Goal: Find specific page/section: Find specific page/section

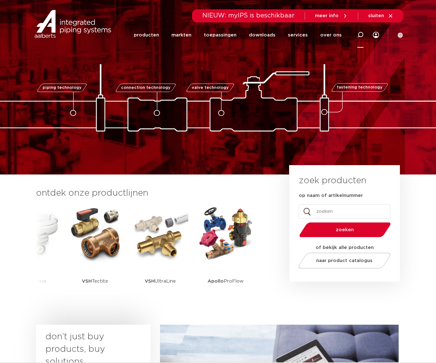
click at [362, 32] on icon at bounding box center [361, 35] width 6 height 6
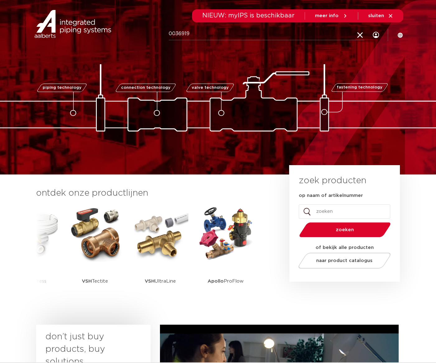
type input "0036919"
click button "Zoeken" at bounding box center [0, 0] width 0 height 0
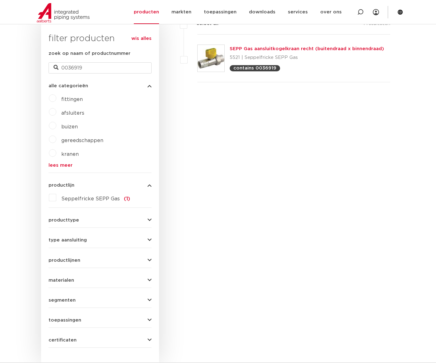
scroll to position [18, 0]
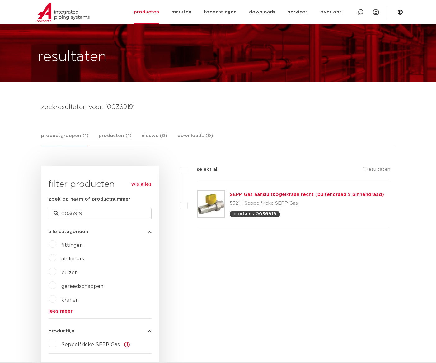
click at [268, 194] on link "SEPP Gas aansluitkogelkraan recht (buitendraad x binnendraad)" at bounding box center [307, 194] width 154 height 5
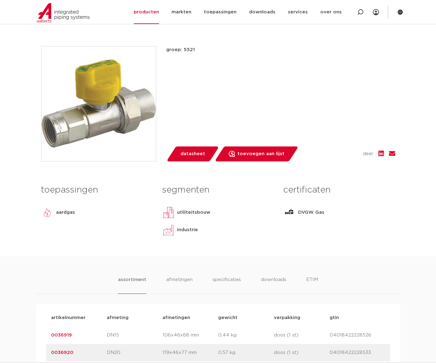
scroll to position [145, 0]
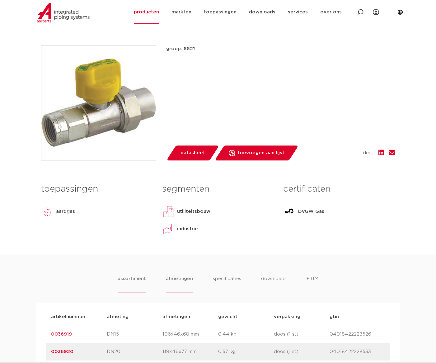
click at [179, 277] on li "afmetingen" at bounding box center [179, 284] width 27 height 18
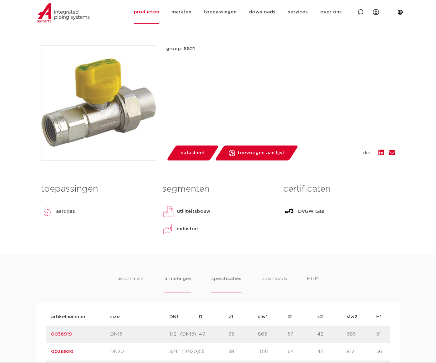
click at [232, 276] on li "specificaties" at bounding box center [227, 284] width 30 height 18
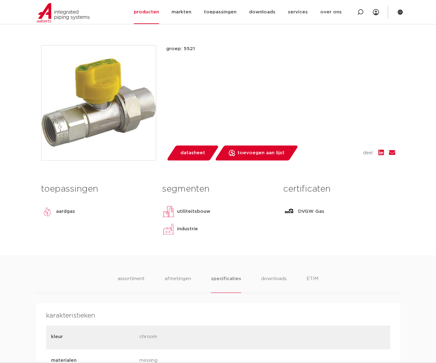
scroll to position [291, 0]
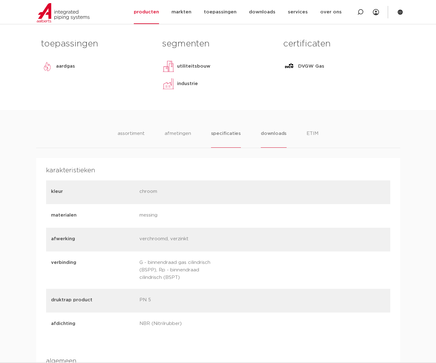
click at [266, 133] on li "downloads" at bounding box center [274, 139] width 26 height 18
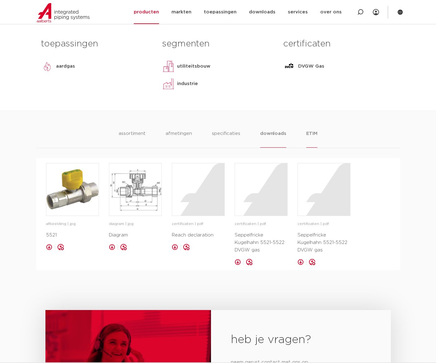
click at [311, 133] on li "ETIM" at bounding box center [312, 139] width 11 height 18
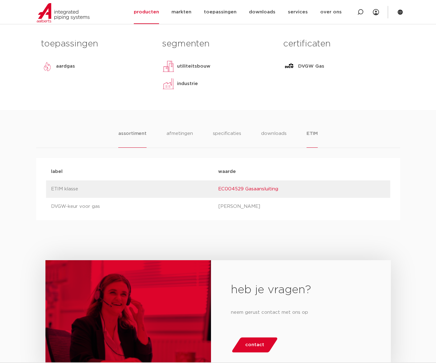
click at [138, 136] on li "assortiment" at bounding box center [132, 139] width 28 height 18
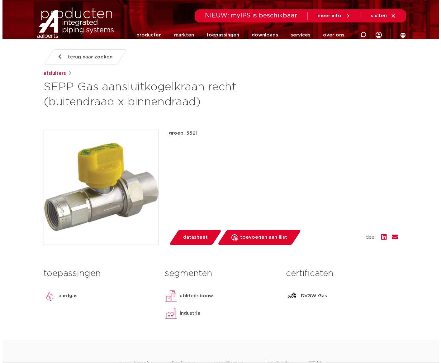
scroll to position [0, 0]
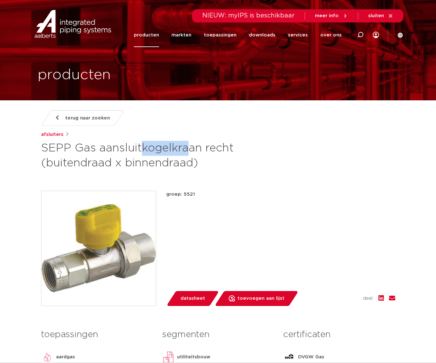
drag, startPoint x: 41, startPoint y: 149, endPoint x: 92, endPoint y: 149, distance: 51.1
click at [92, 149] on h1 "SEPP Gas aansluitkogelkraan recht (buitendraad x binnendraad)" at bounding box center [158, 156] width 234 height 30
copy h1 "SEPP Gas"
click at [399, 36] on icon at bounding box center [401, 35] width 6 height 6
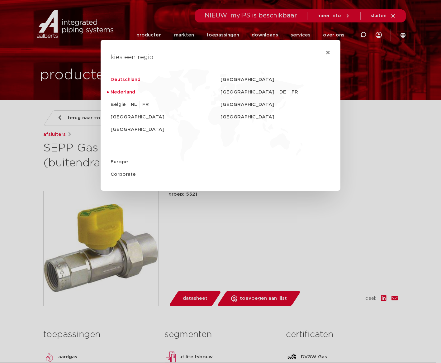
click at [126, 76] on link "Deutschland" at bounding box center [166, 80] width 110 height 12
